Goal: Information Seeking & Learning: Learn about a topic

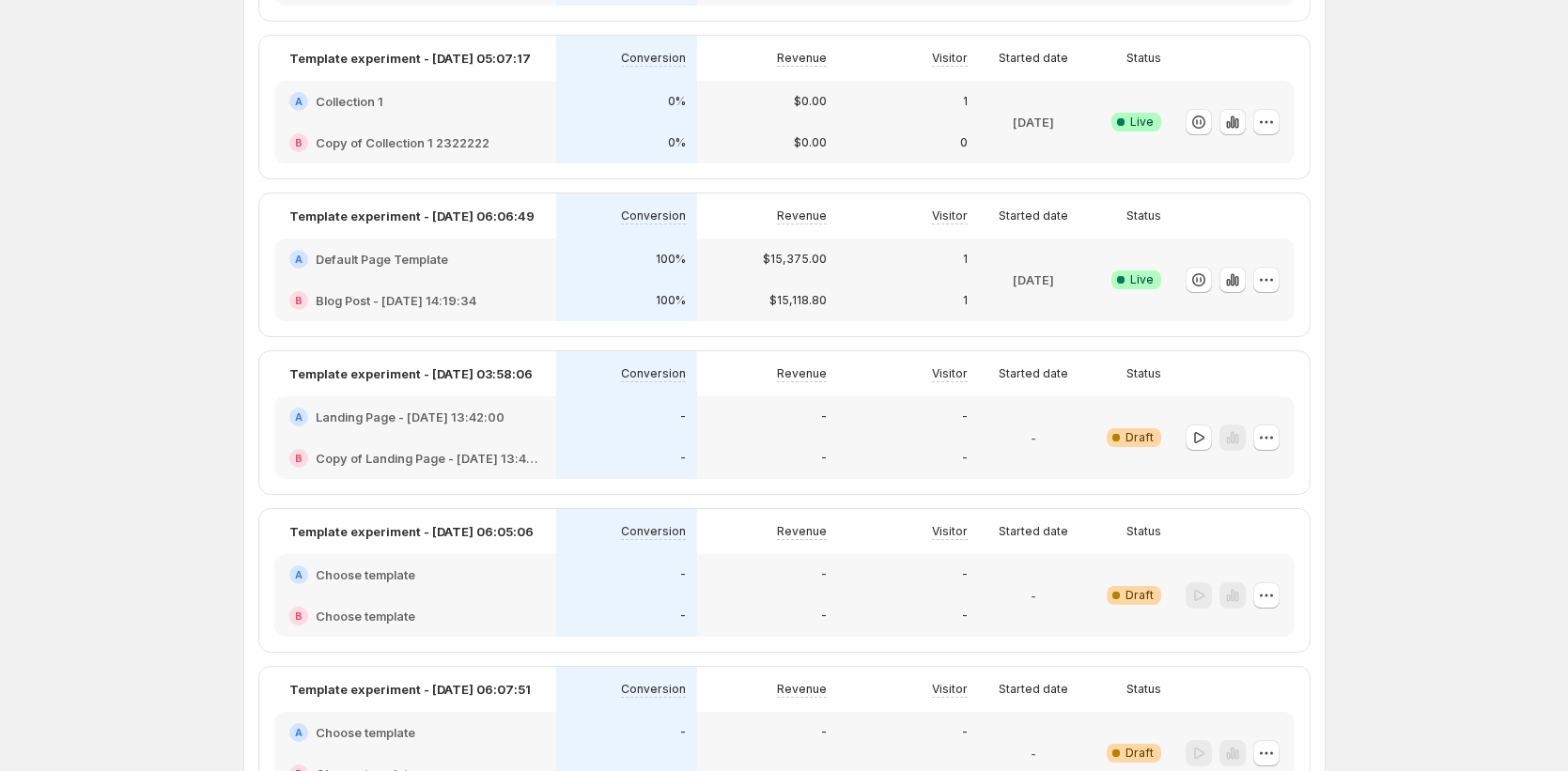
scroll to position [1933, 0]
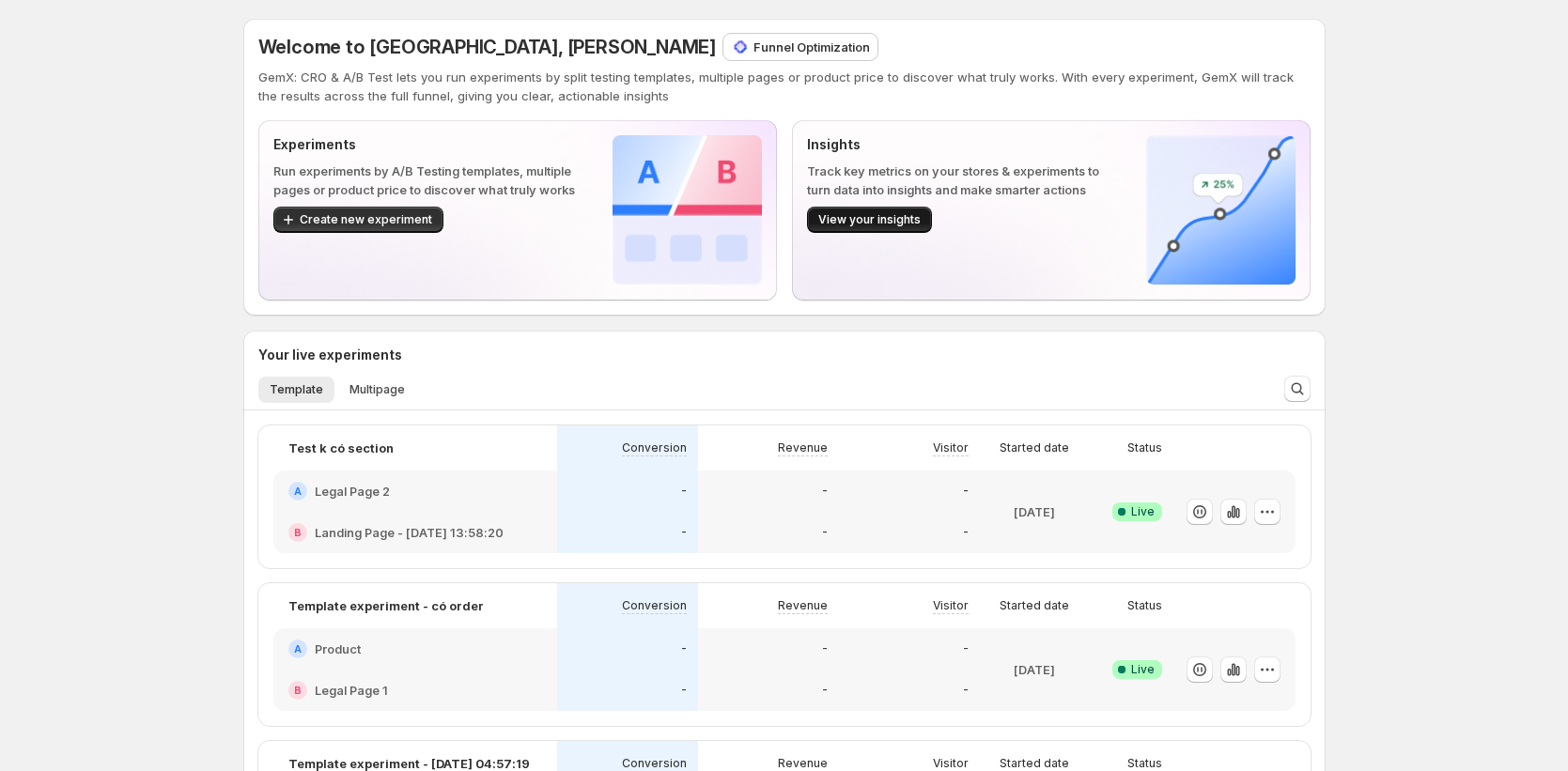
click at [830, 213] on span "View your insights" at bounding box center [870, 220] width 102 height 15
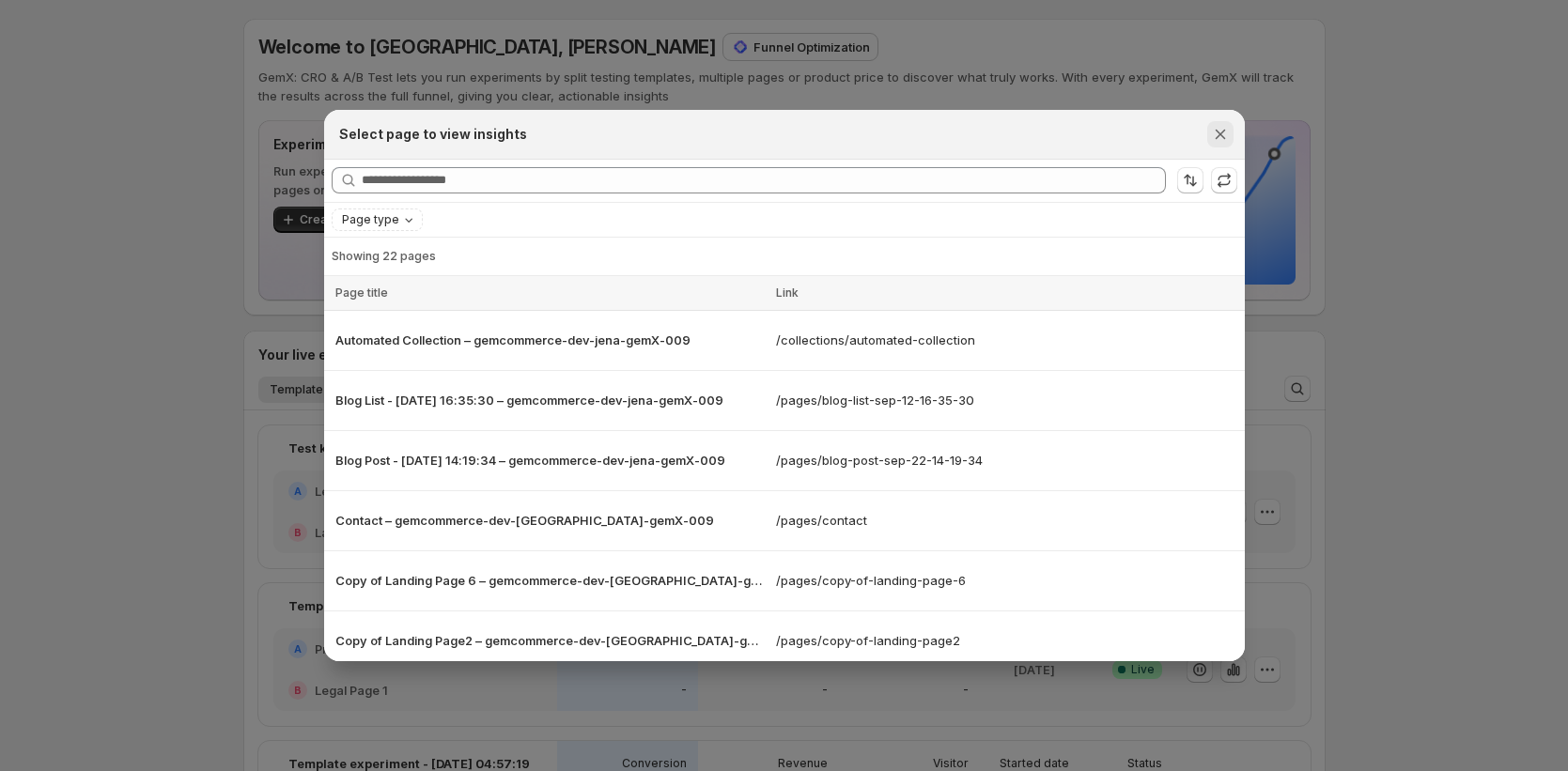
click at [1212, 134] on icon "Close" at bounding box center [1221, 135] width 19 height 19
